Goal: Task Accomplishment & Management: Use online tool/utility

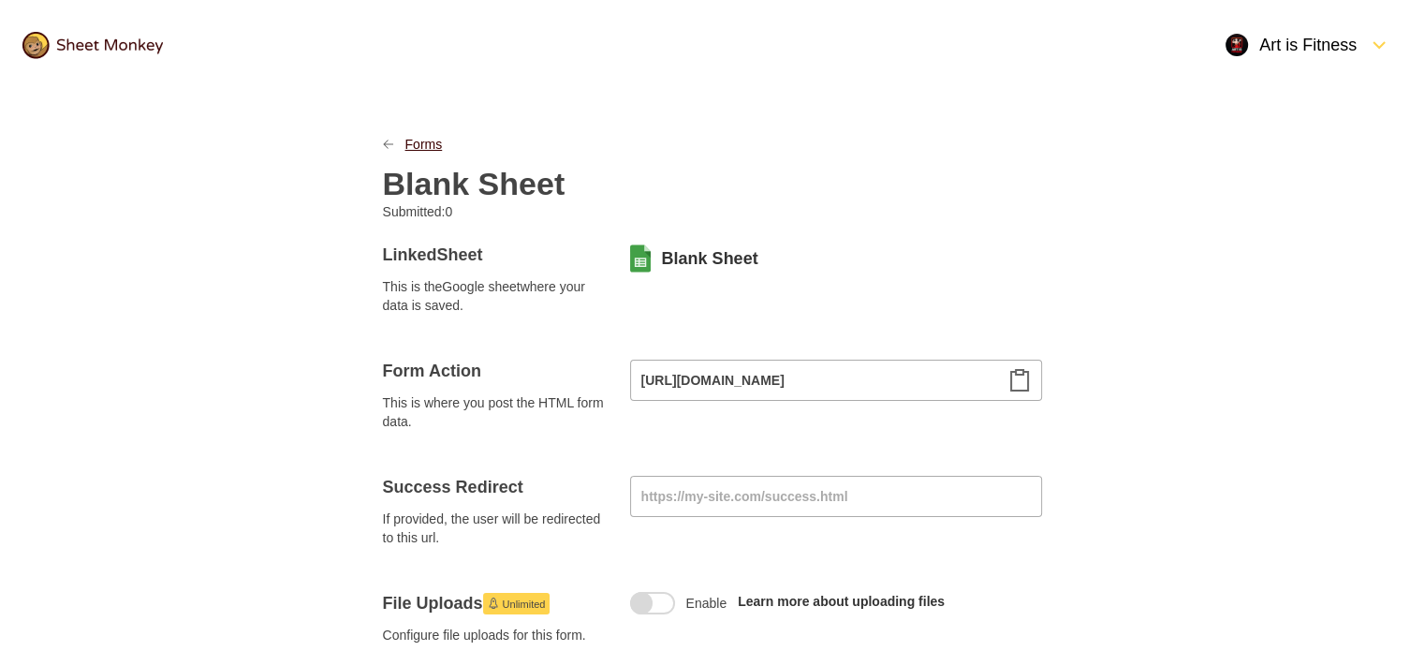
click at [421, 138] on link "Forms" at bounding box center [424, 144] width 37 height 19
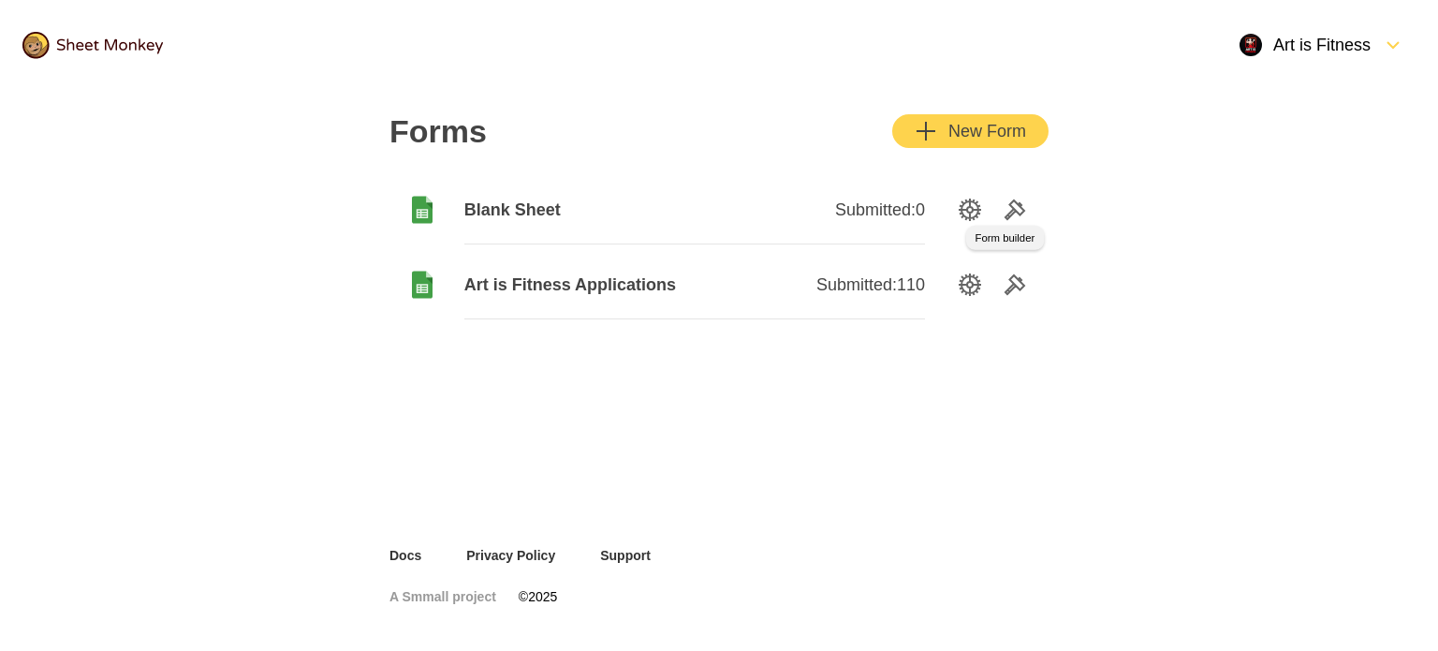
click at [1019, 205] on icon "Tools" at bounding box center [1015, 209] width 19 height 19
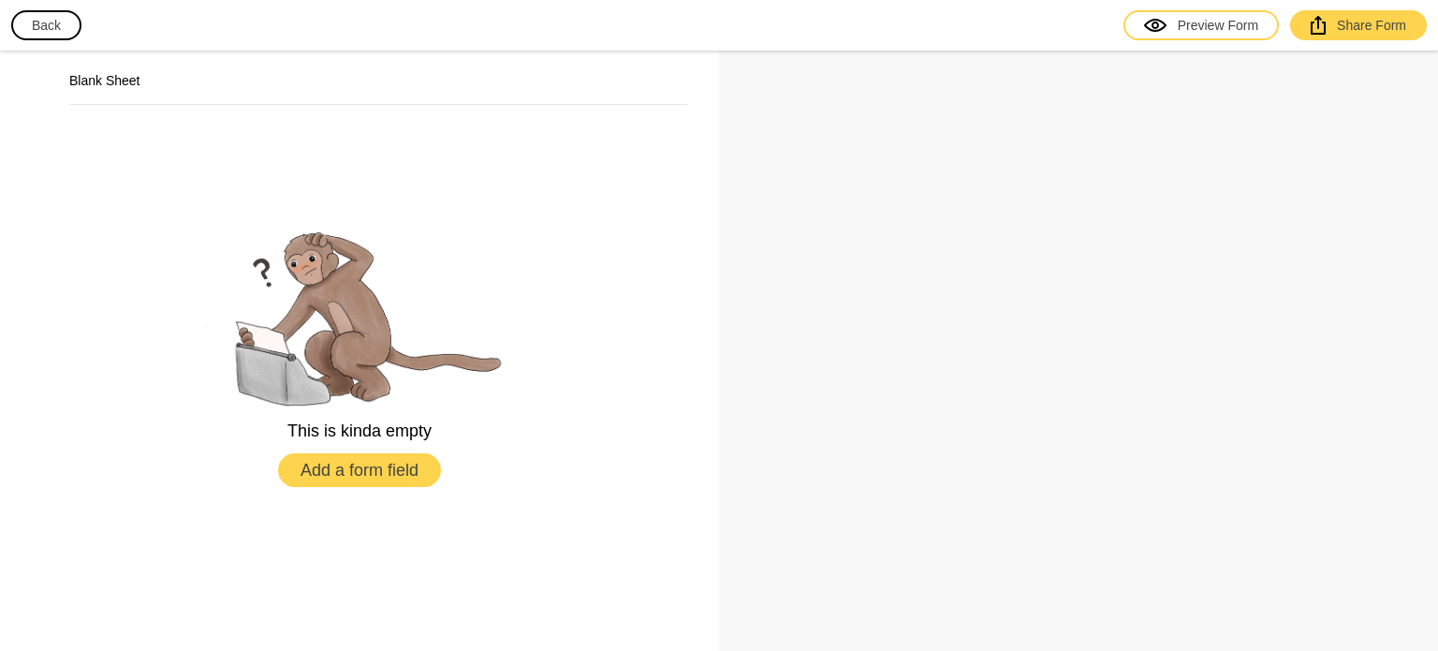
click at [62, 21] on button "Back" at bounding box center [46, 25] width 70 height 30
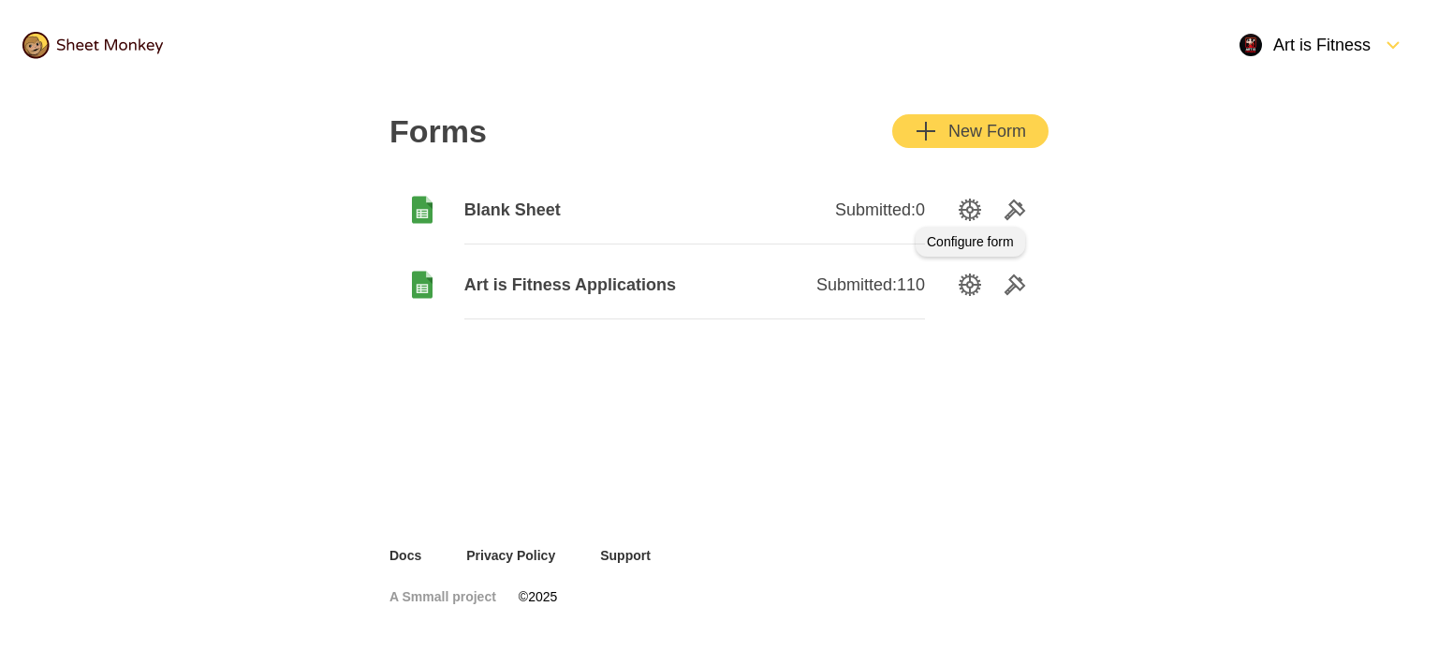
click at [969, 214] on icon "SettingsOption" at bounding box center [970, 210] width 22 height 22
